Goal: Task Accomplishment & Management: Manage account settings

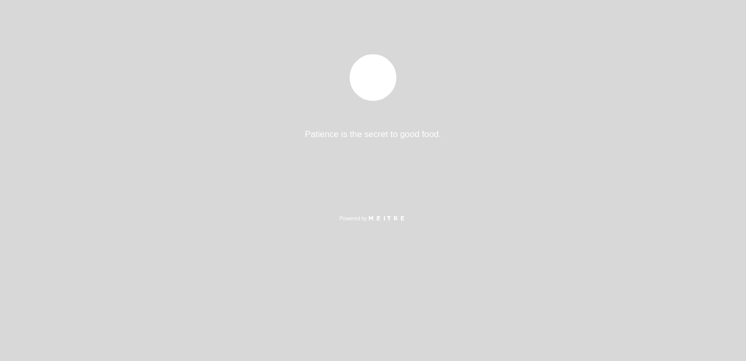
select select "pt"
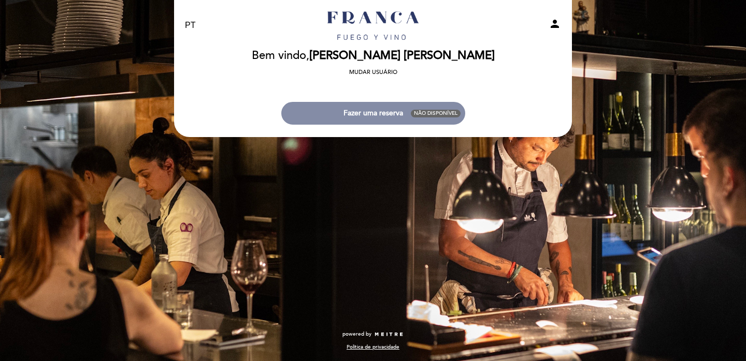
click at [537, 29] on div "person" at bounding box center [503, 26] width 130 height 16
click at [551, 22] on icon "person" at bounding box center [554, 24] width 12 height 12
select select "pt"
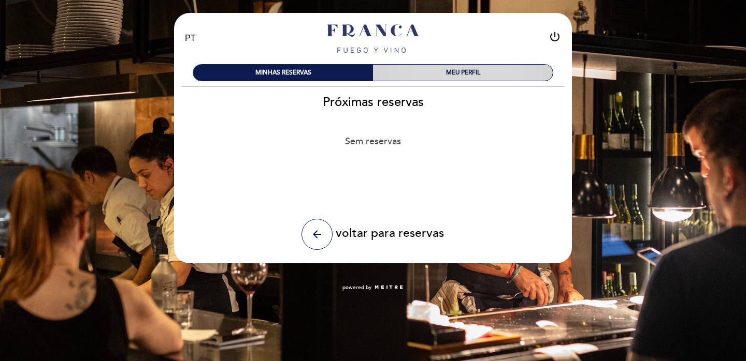
click at [431, 68] on div "MEU PERFIL" at bounding box center [463, 73] width 180 height 16
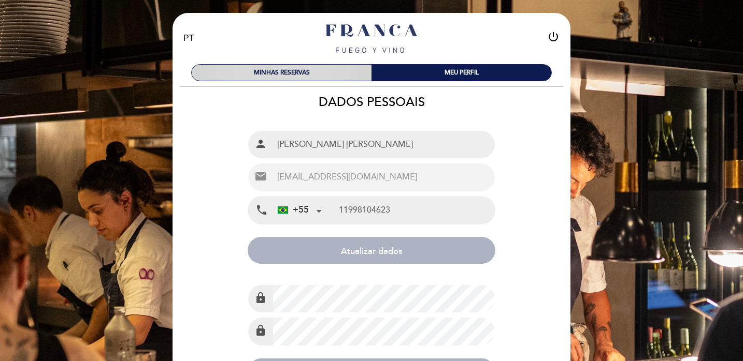
type input "11 99810-4623"
click at [312, 72] on div "MINHAS RESERVAS" at bounding box center [282, 73] width 180 height 16
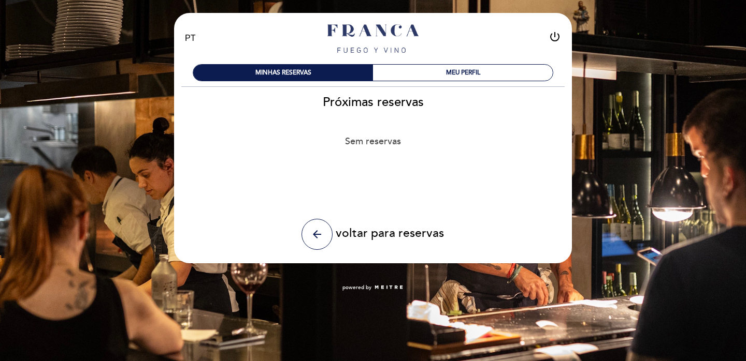
click at [375, 27] on link "Franca" at bounding box center [372, 38] width 129 height 28
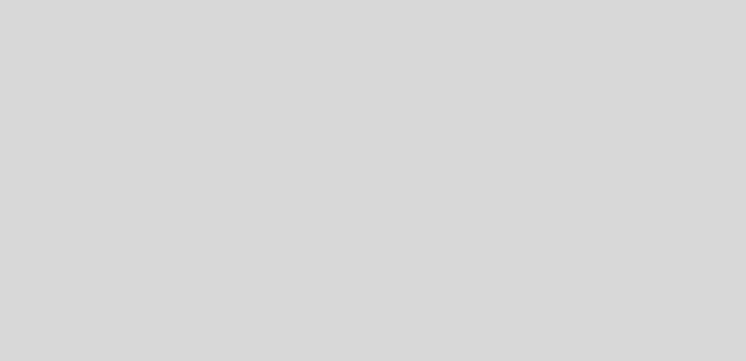
select select "pt"
